Goal: Task Accomplishment & Management: Use online tool/utility

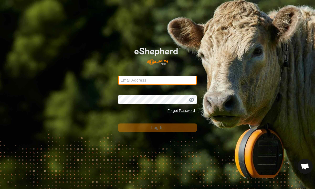
type input "[EMAIL_ADDRESS][DOMAIN_NAME]"
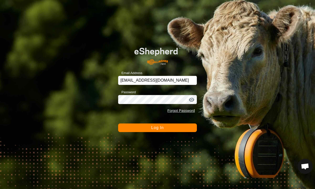
click at [158, 131] on button "Log In" at bounding box center [157, 128] width 79 height 9
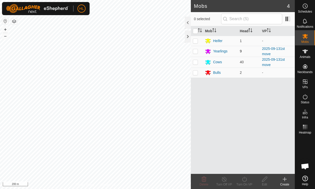
click at [194, 50] on p-checkbox at bounding box center [195, 51] width 5 height 4
checkbox input "true"
click at [196, 63] on p-checkbox at bounding box center [195, 62] width 5 height 4
checkbox input "true"
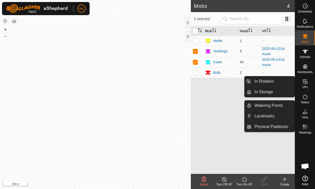
click at [305, 81] on icon at bounding box center [305, 82] width 6 height 6
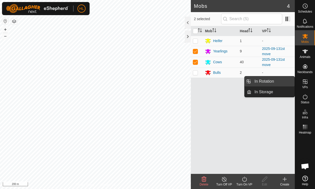
click at [264, 82] on link "In Rotation" at bounding box center [273, 82] width 43 height 10
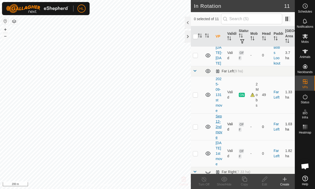
scroll to position [25, 0]
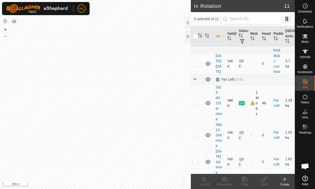
click at [195, 103] on p-checkbox at bounding box center [195, 103] width 5 height 4
checkbox input "true"
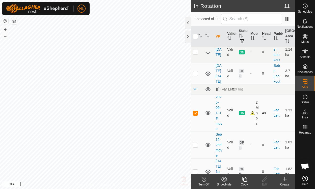
scroll to position [0, 0]
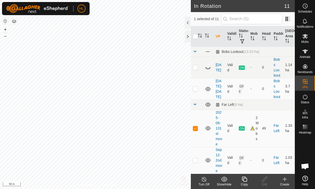
click at [286, 179] on icon at bounding box center [285, 180] width 6 height 6
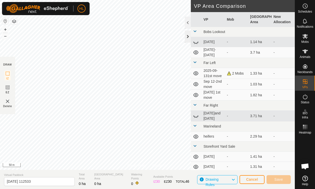
click at [188, 36] on div at bounding box center [188, 37] width 6 height 12
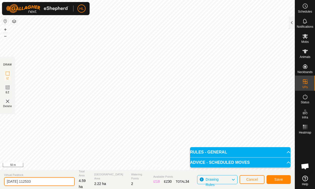
click at [45, 181] on input "[DATE] 112533" at bounding box center [39, 182] width 71 height 9
type input "2"
type input "[DATE] 1st"
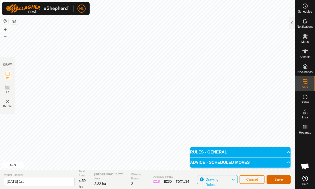
click at [277, 178] on button "Save" at bounding box center [279, 180] width 24 height 9
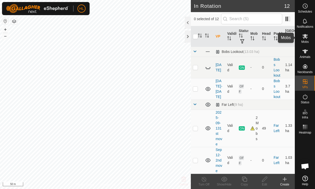
click at [307, 37] on icon at bounding box center [306, 36] width 6 height 5
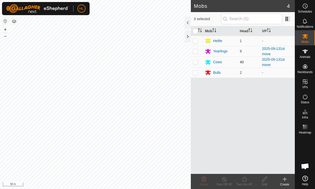
click at [196, 60] on p-checkbox at bounding box center [195, 62] width 5 height 4
checkbox input "true"
click at [196, 52] on p-checkbox at bounding box center [195, 51] width 5 height 4
checkbox input "true"
click at [245, 178] on icon at bounding box center [245, 180] width 6 height 6
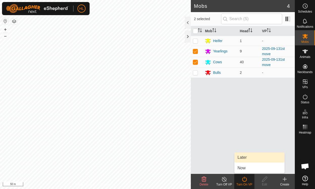
click at [246, 159] on link "Later" at bounding box center [260, 158] width 50 height 10
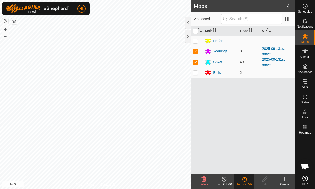
click at [246, 177] on icon at bounding box center [245, 180] width 6 height 6
click at [245, 179] on icon at bounding box center [245, 180] width 6 height 6
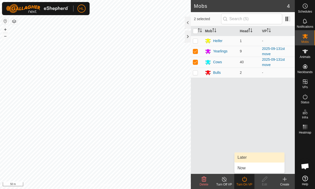
drag, startPoint x: 240, startPoint y: 157, endPoint x: 240, endPoint y: 160, distance: 2.8
click at [240, 159] on link "Later" at bounding box center [260, 158] width 50 height 10
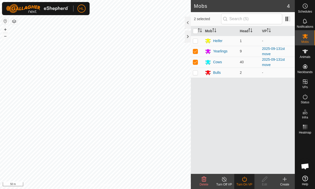
click at [247, 180] on icon at bounding box center [244, 179] width 5 height 5
click at [245, 184] on div "Turn On VP" at bounding box center [244, 185] width 20 height 5
drag, startPoint x: 245, startPoint y: 184, endPoint x: 243, endPoint y: 181, distance: 3.9
click at [243, 181] on icon at bounding box center [245, 180] width 6 height 6
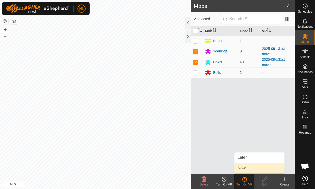
click at [244, 169] on link "Now" at bounding box center [260, 168] width 50 height 10
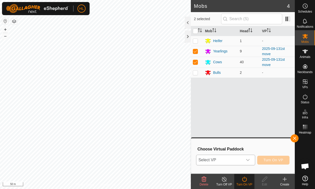
click at [250, 159] on icon "dropdown trigger" at bounding box center [248, 160] width 4 height 4
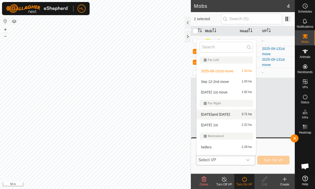
scroll to position [58, 0]
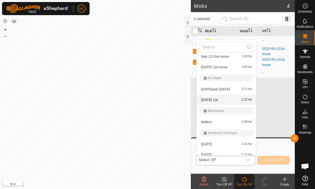
click at [212, 101] on li "[DATE] 1st 2.22 ha" at bounding box center [226, 100] width 59 height 10
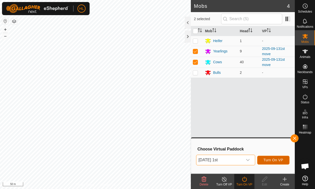
click at [272, 160] on span "Turn On VP" at bounding box center [274, 160] width 20 height 4
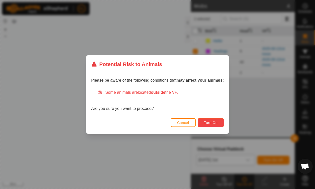
click at [215, 124] on span "Turn On" at bounding box center [211, 123] width 14 height 4
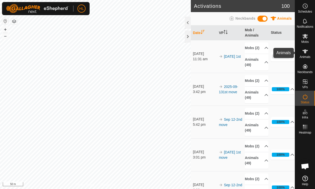
click at [308, 51] on es-animals-svg-icon at bounding box center [305, 51] width 9 height 8
